Goal: Use online tool/utility: Utilize a website feature to perform a specific function

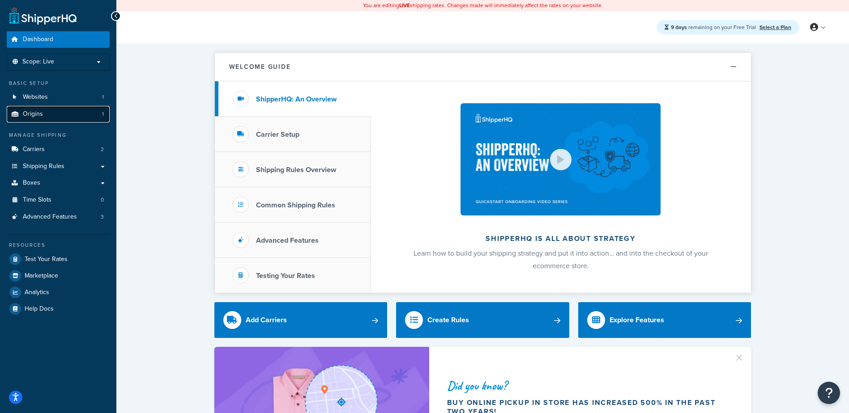
click at [35, 110] on span "Origins" at bounding box center [33, 114] width 20 height 8
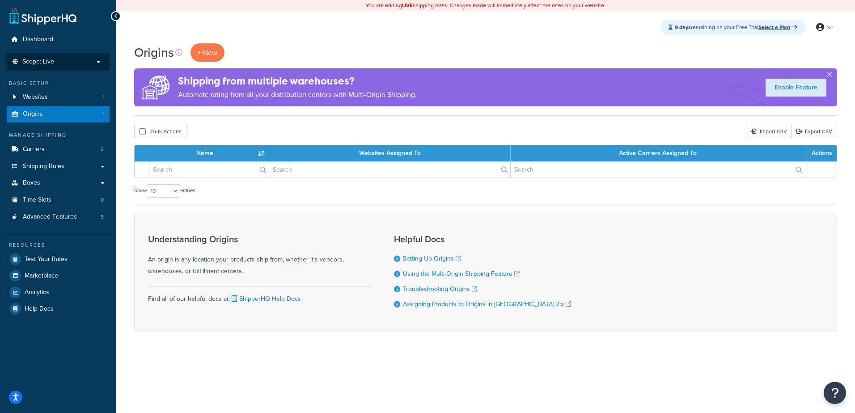
click at [44, 62] on span "Scope: Live" at bounding box center [38, 62] width 32 height 8
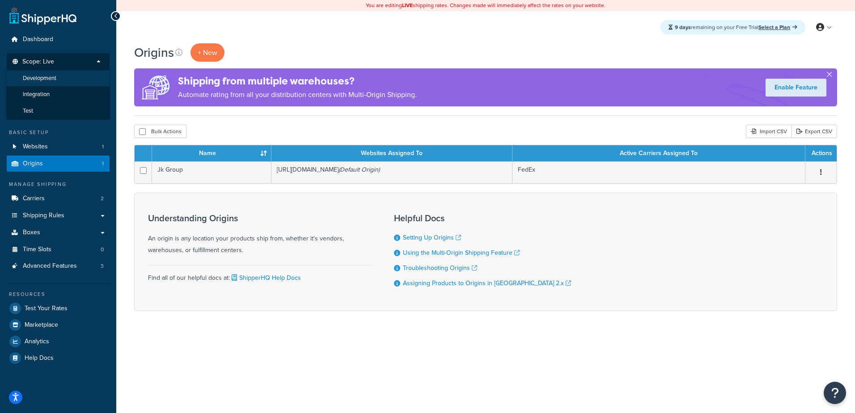
click at [44, 80] on span "Development" at bounding box center [40, 79] width 34 height 8
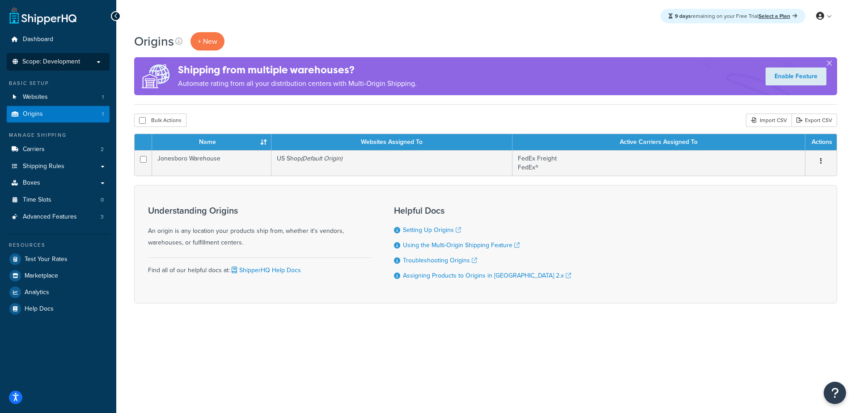
click at [75, 66] on li "Scope: Development Live Integration Test" at bounding box center [58, 61] width 103 height 17
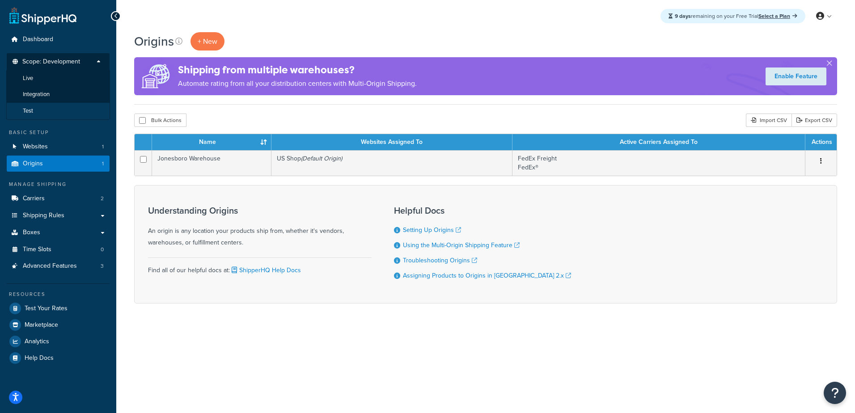
click at [65, 104] on li "Test" at bounding box center [58, 111] width 104 height 17
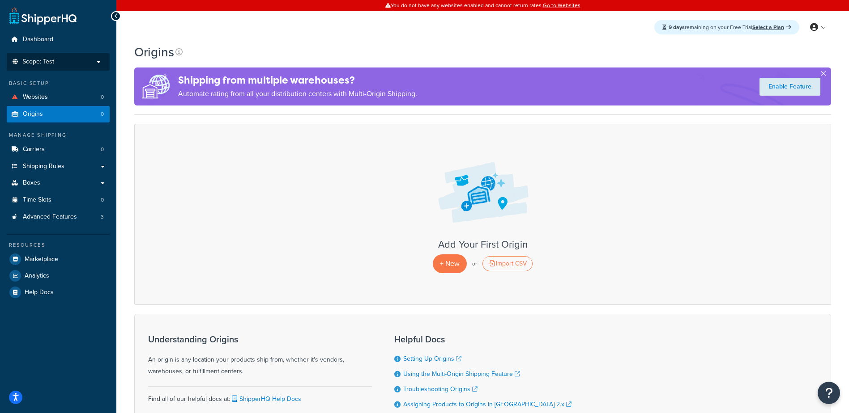
click at [55, 63] on p "Scope: Test" at bounding box center [58, 62] width 95 height 8
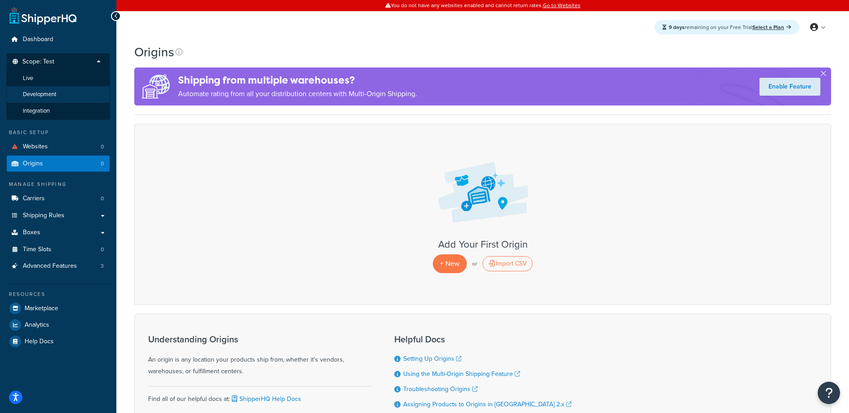
click at [48, 95] on span "Development" at bounding box center [40, 95] width 34 height 8
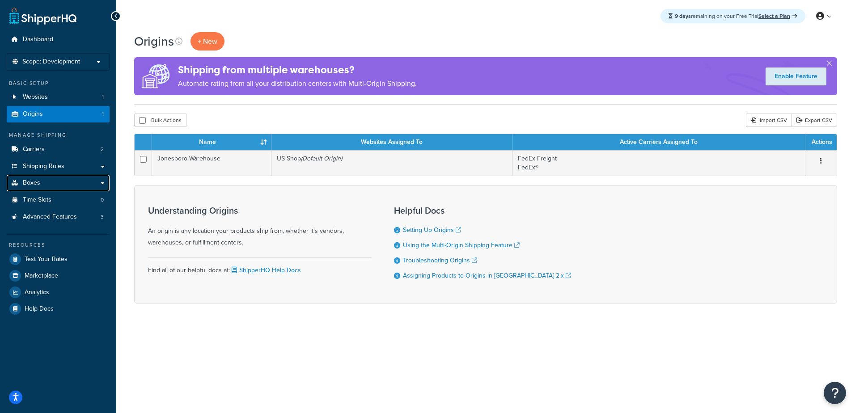
click at [41, 183] on link "Boxes" at bounding box center [58, 183] width 103 height 17
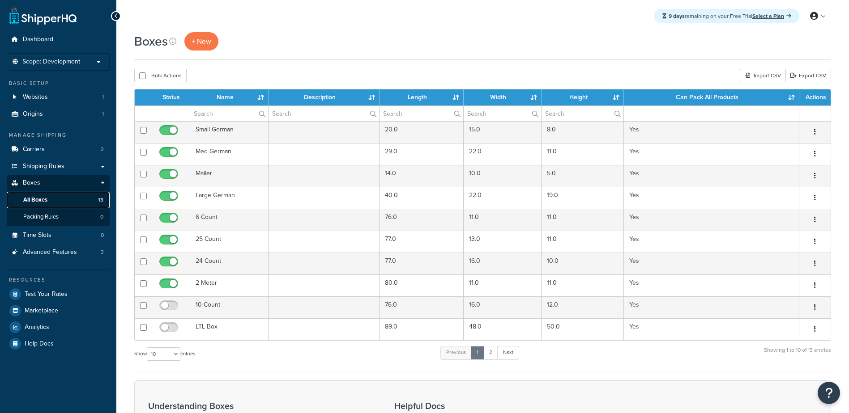
click at [72, 201] on link "All Boxes 13" at bounding box center [58, 200] width 103 height 17
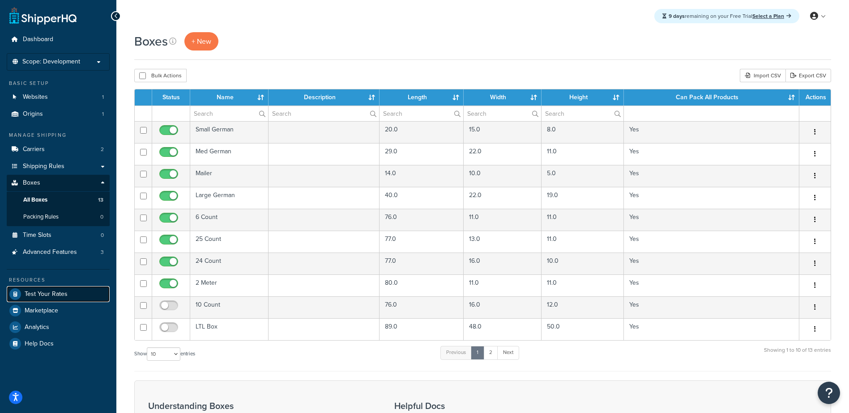
click at [41, 293] on span "Test Your Rates" at bounding box center [46, 295] width 43 height 8
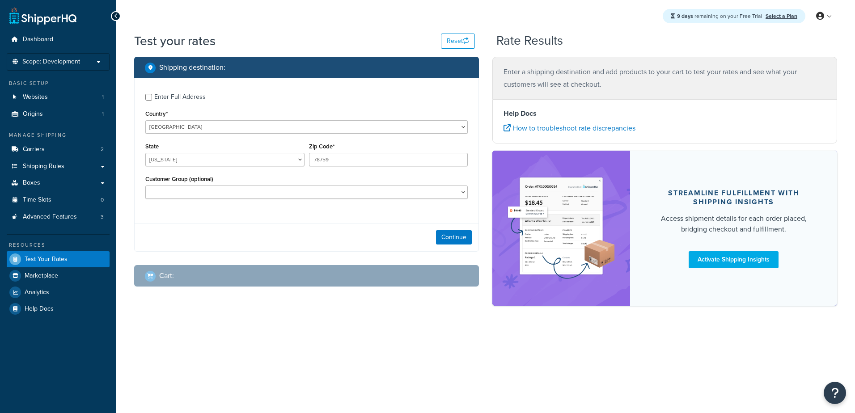
select select "[GEOGRAPHIC_DATA]"
click at [455, 238] on button "Continue" at bounding box center [454, 237] width 36 height 14
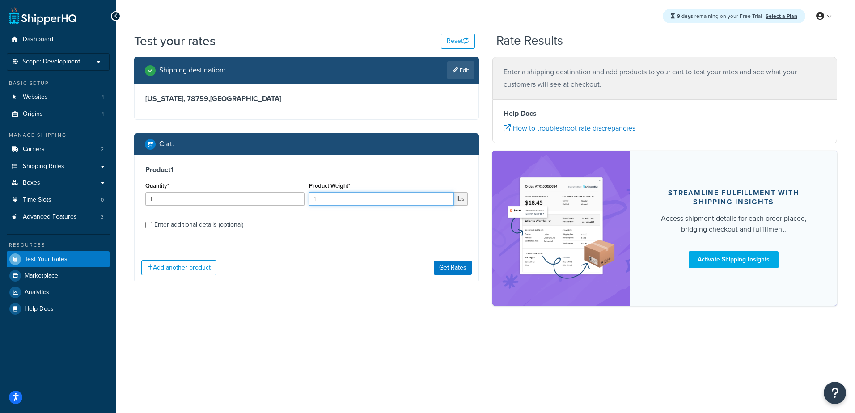
drag, startPoint x: 350, startPoint y: 196, endPoint x: 255, endPoint y: 198, distance: 95.7
click at [258, 198] on div "Quantity* 1 Product Weight* 1 lbs" at bounding box center [306, 196] width 327 height 33
click at [146, 225] on input "Enter additional details (optional)" at bounding box center [148, 225] width 7 height 7
checkbox input "true"
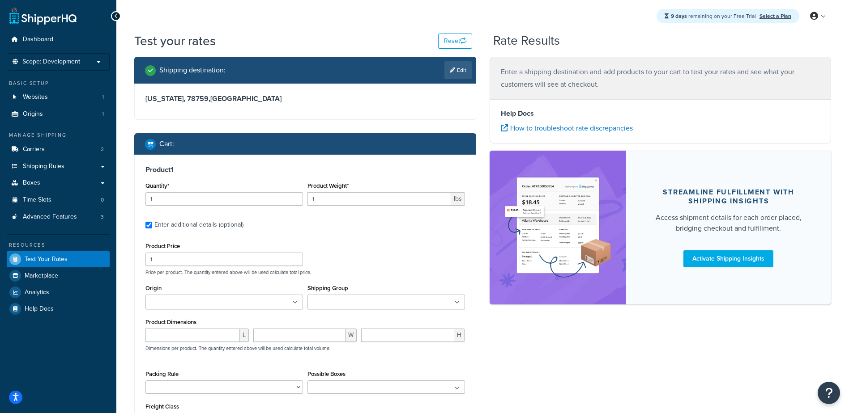
click at [170, 298] on input "Origin" at bounding box center [187, 303] width 79 height 10
click at [178, 337] on input "number" at bounding box center [192, 337] width 94 height 13
type input "10"
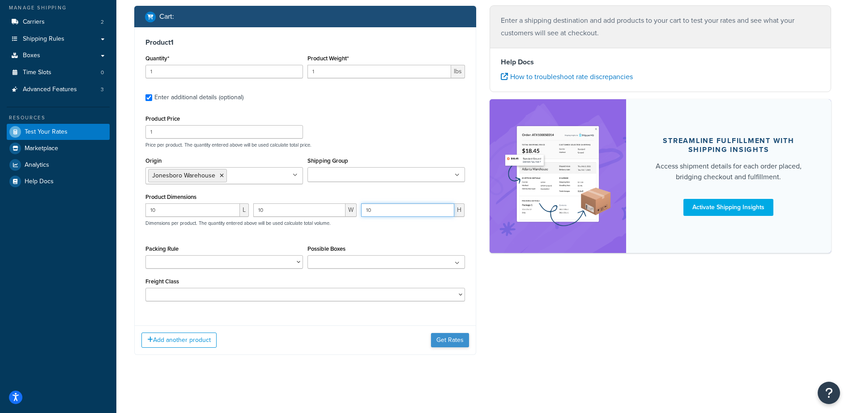
type input "10"
click at [438, 336] on button "Get Rates" at bounding box center [450, 340] width 38 height 14
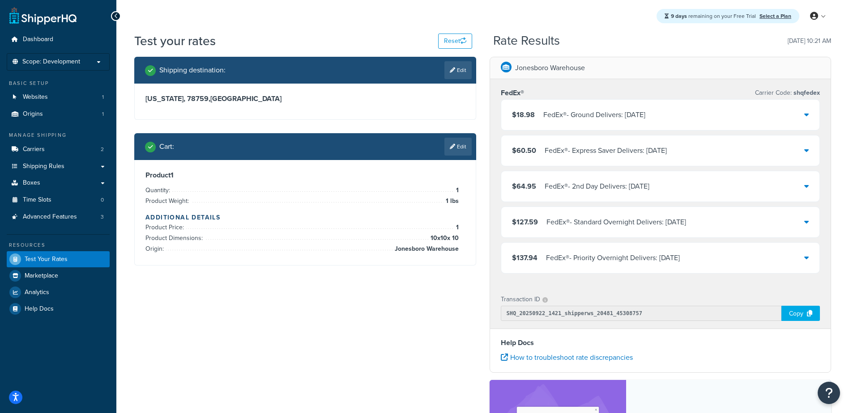
click at [595, 109] on div "FedEx® - Ground Delivers: [DATE]" at bounding box center [594, 115] width 102 height 13
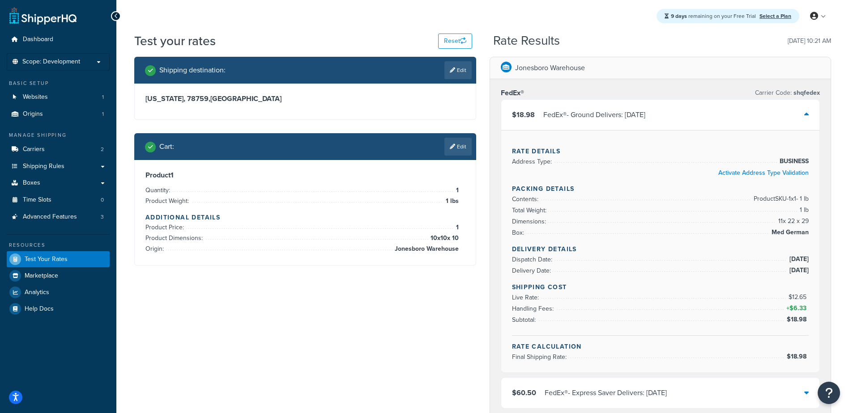
click at [173, 98] on h3 "[US_STATE], 78759 , [GEOGRAPHIC_DATA]" at bounding box center [304, 98] width 319 height 9
copy h3 "78759"
click at [782, 117] on div "$18.98 FedEx® - Ground Delivers: [DATE]" at bounding box center [660, 115] width 318 height 30
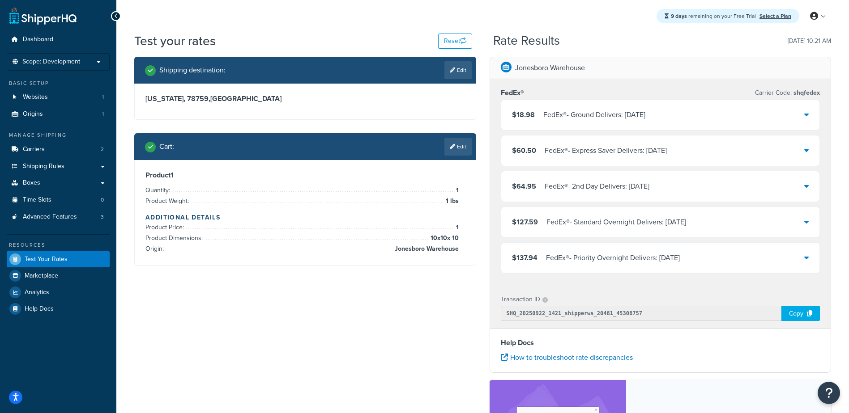
click at [630, 252] on div "FedEx® - Priority Overnight Delivers: [DATE]" at bounding box center [613, 258] width 134 height 13
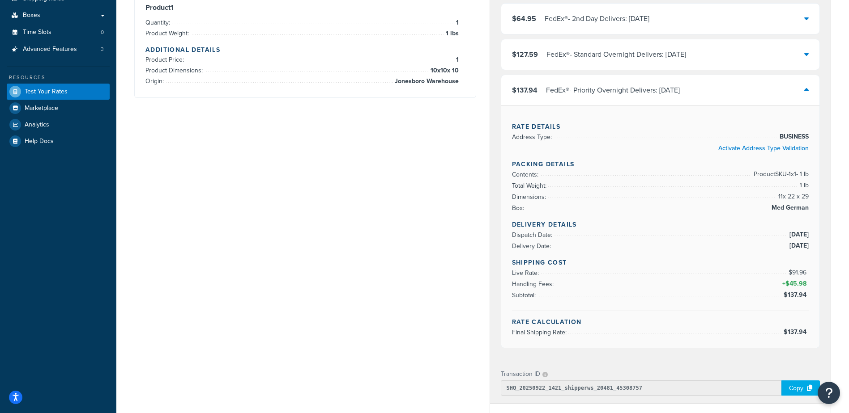
scroll to position [179, 0]
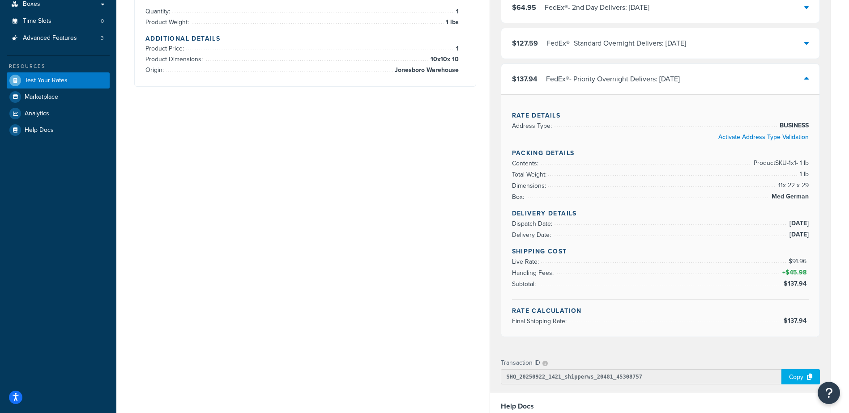
click at [288, 141] on div "Shipping destination : Edit [US_STATE], 78759 , [GEOGRAPHIC_DATA] Cart : Edit P…" at bounding box center [482, 242] width 710 height 729
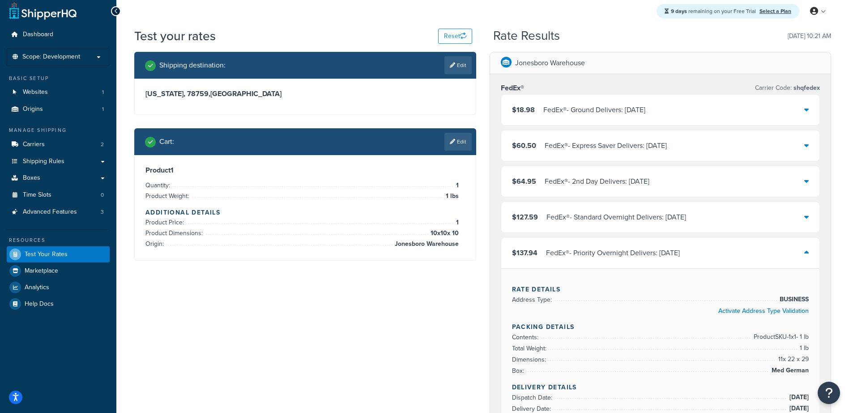
scroll to position [0, 0]
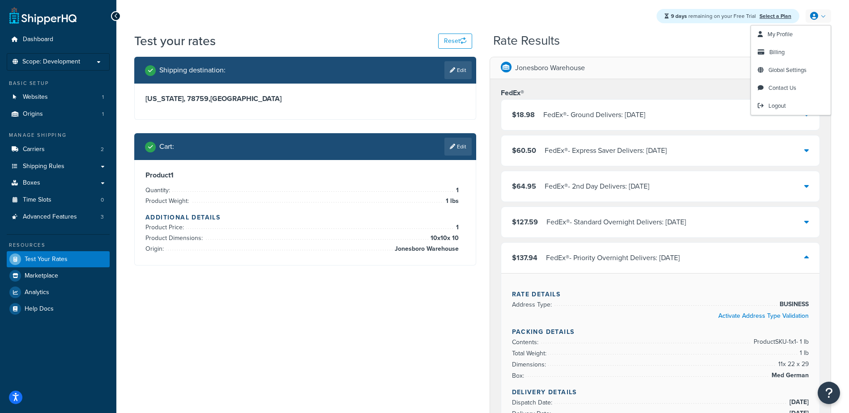
click at [819, 16] on link at bounding box center [817, 15] width 25 height 13
click at [777, 106] on span "Logout" at bounding box center [776, 106] width 17 height 8
